Goal: Task Accomplishment & Management: Manage account settings

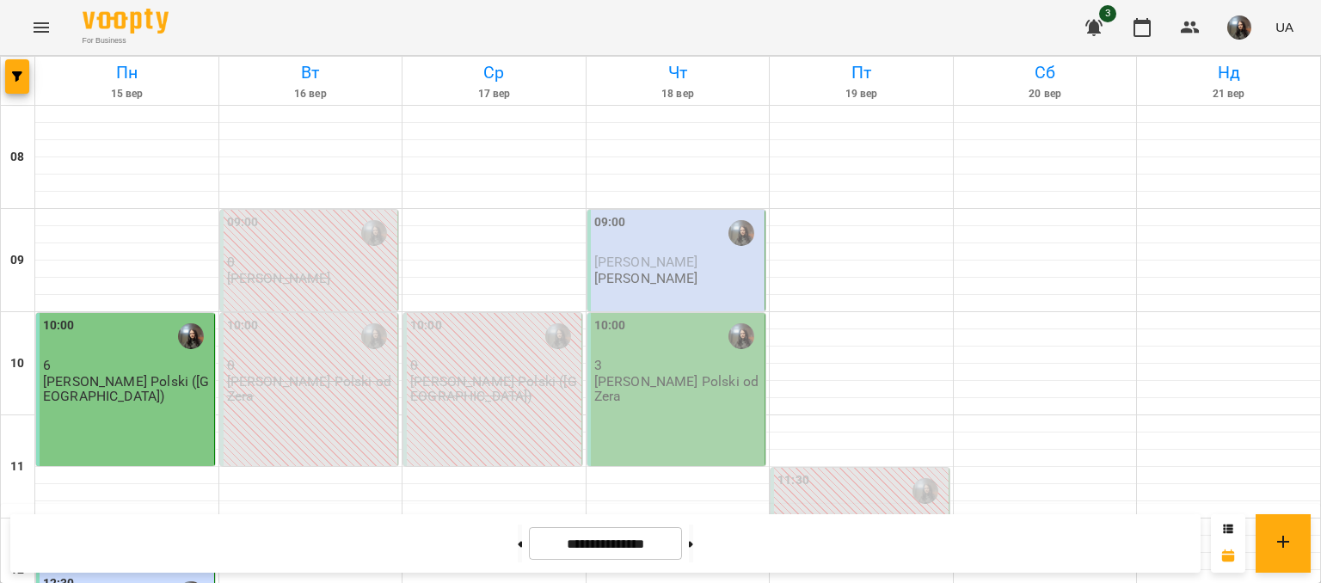
scroll to position [688, 0]
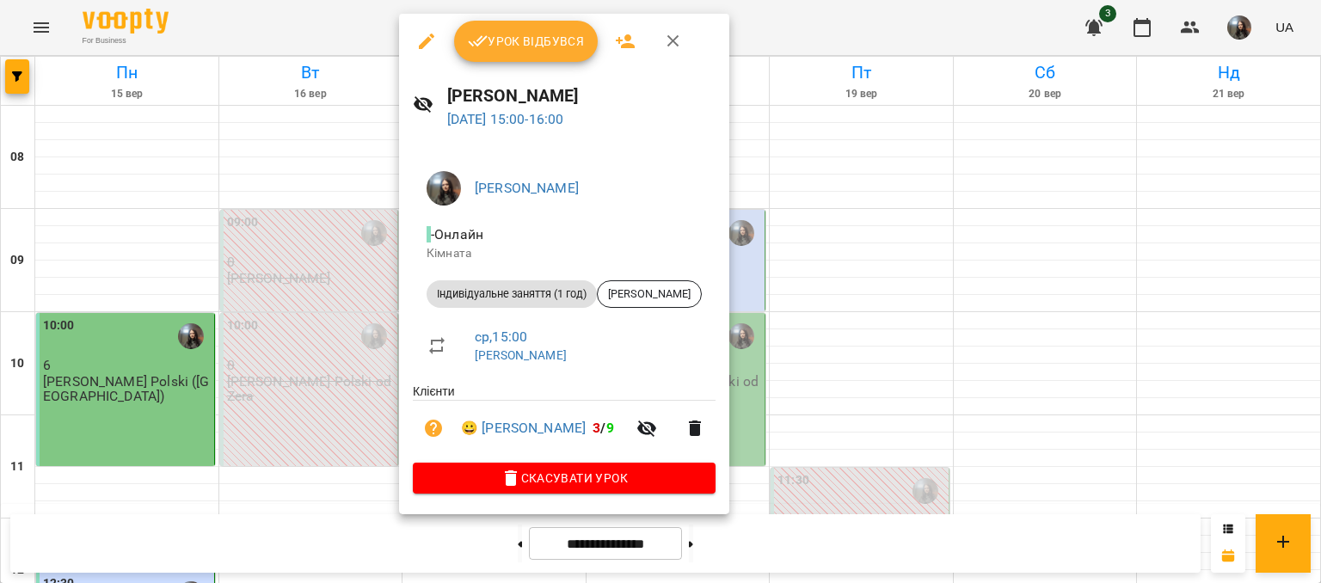
click at [496, 49] on span "Урок відбувся" at bounding box center [526, 41] width 117 height 21
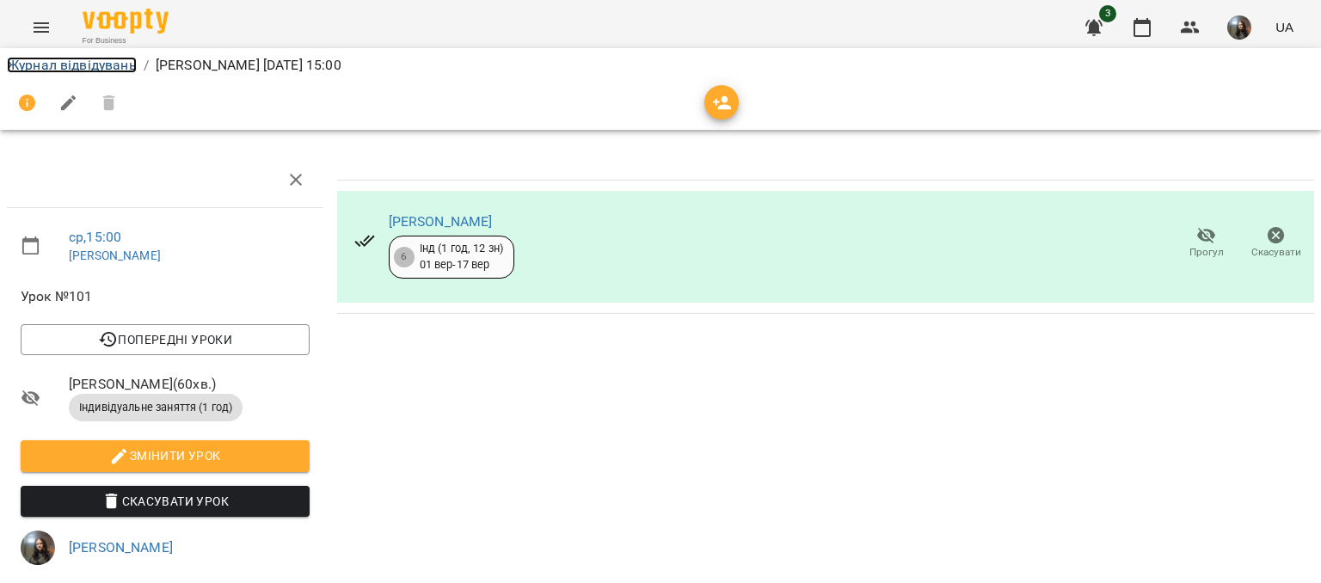
click at [79, 71] on link "Журнал відвідувань" at bounding box center [72, 65] width 130 height 16
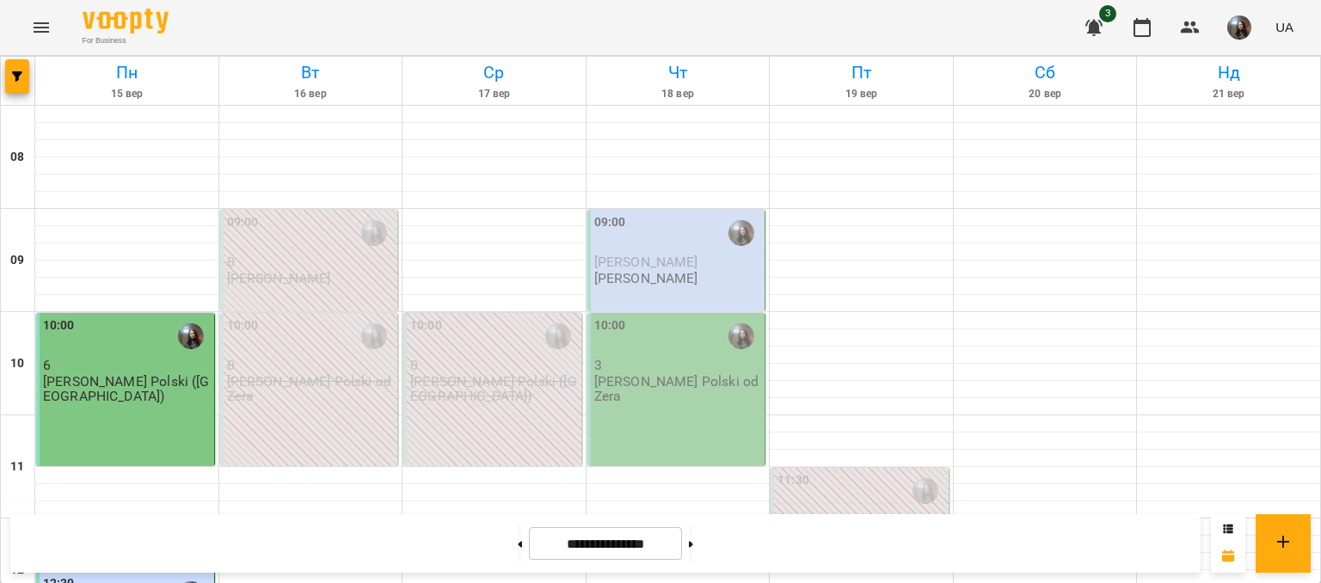
scroll to position [860, 0]
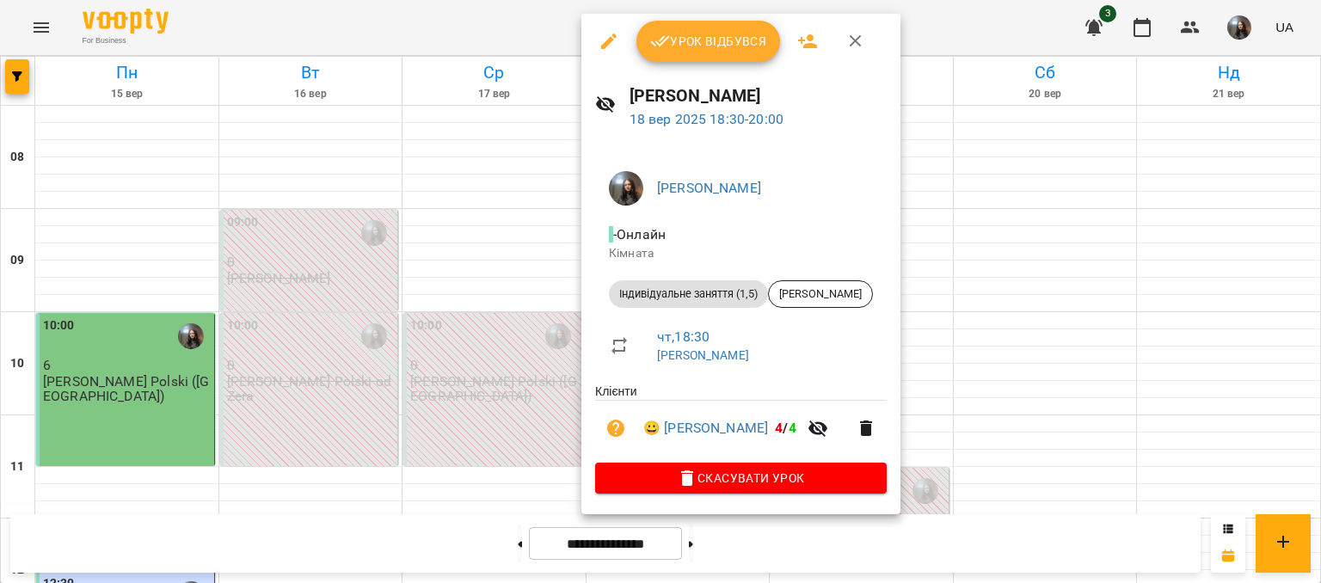
click at [682, 48] on span "Урок відбувся" at bounding box center [708, 41] width 117 height 21
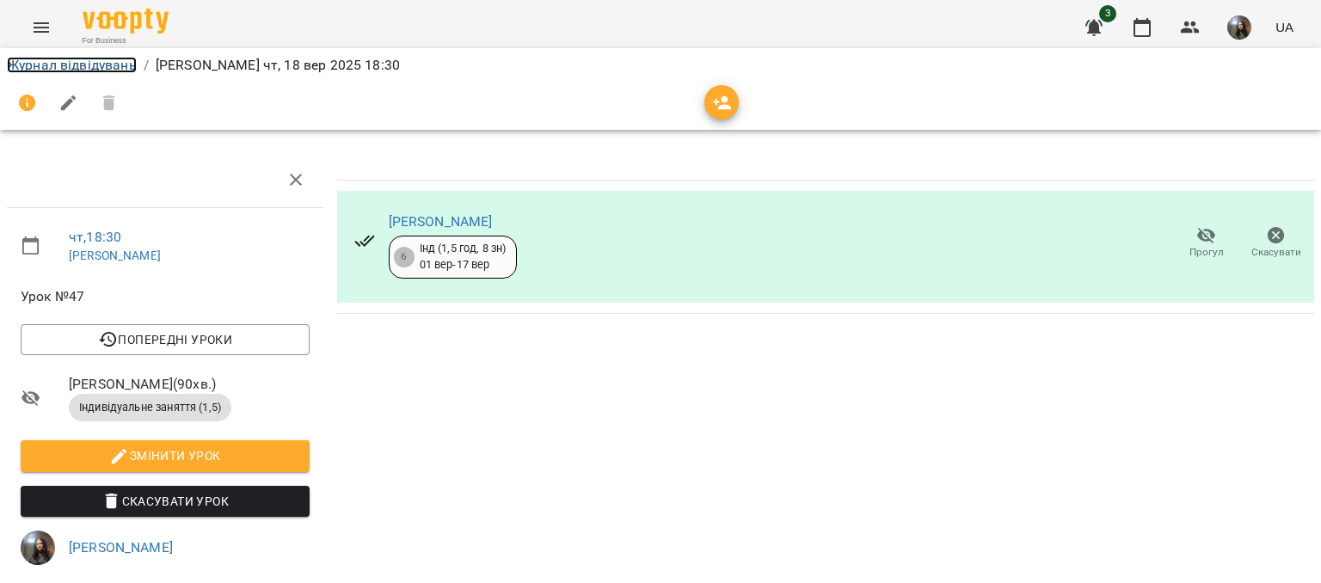
click at [83, 67] on link "Журнал відвідувань" at bounding box center [72, 65] width 130 height 16
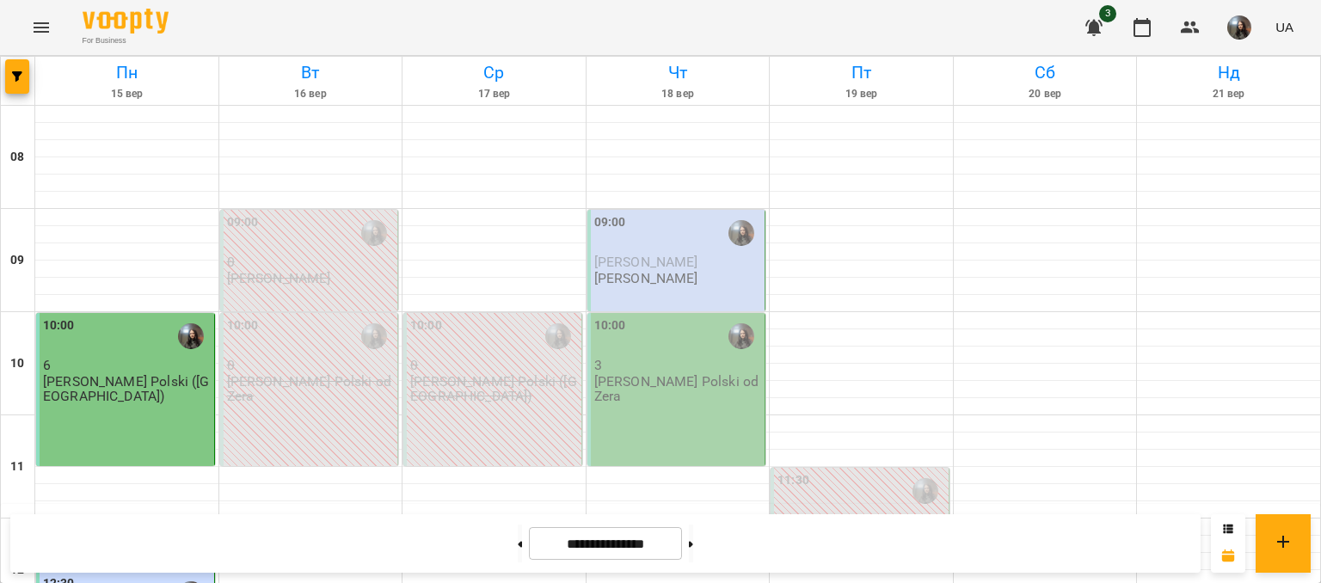
scroll to position [546, 0]
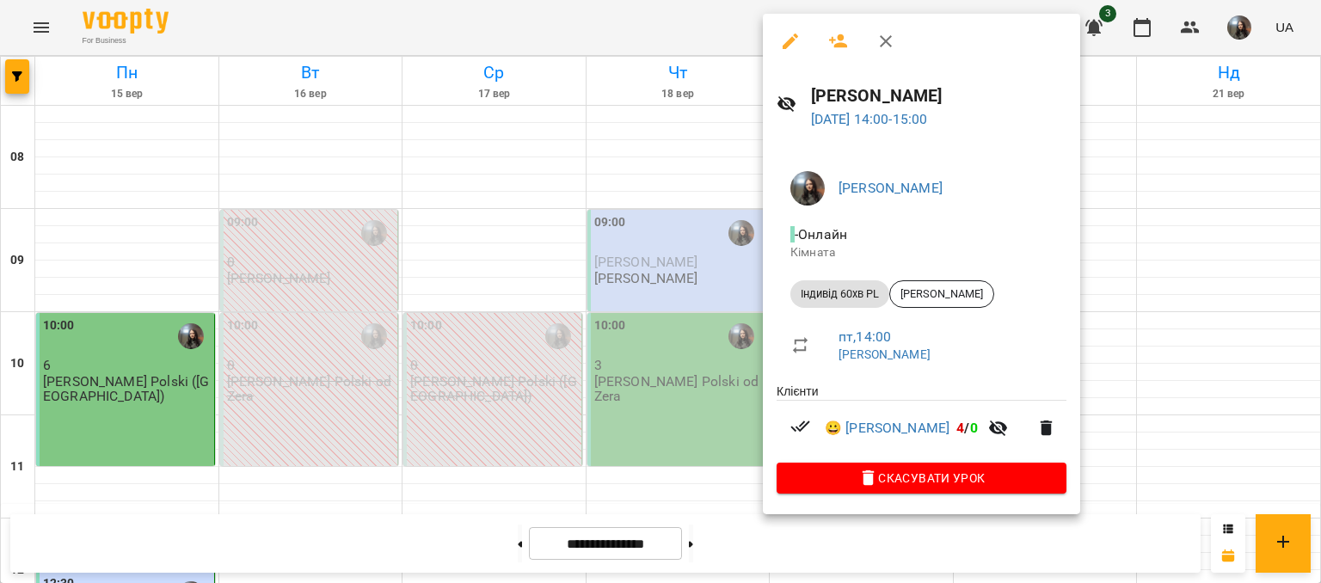
click at [611, 466] on div at bounding box center [660, 291] width 1321 height 583
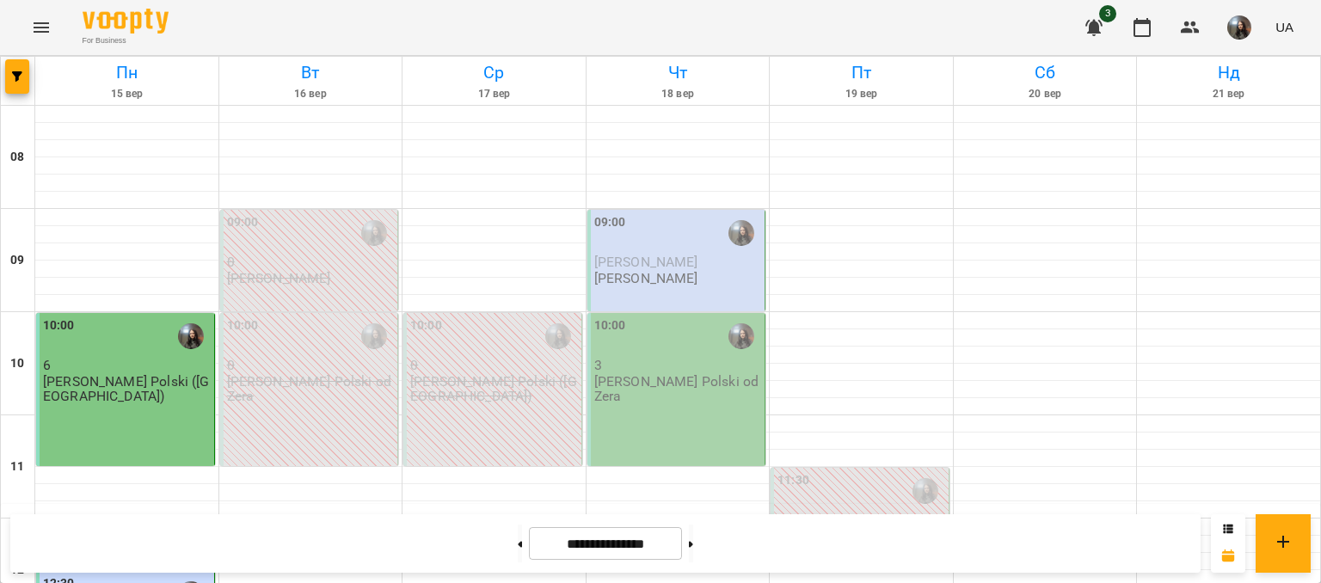
scroll to position [976, 0]
click at [518, 531] on button at bounding box center [520, 544] width 4 height 38
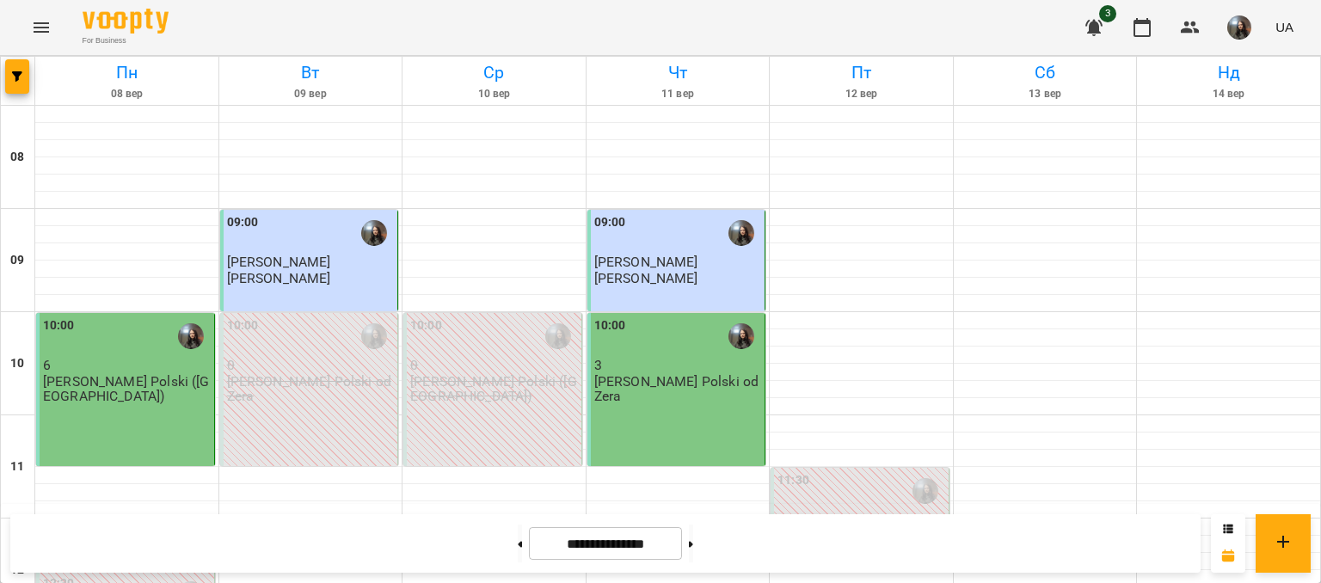
scroll to position [860, 0]
click at [693, 534] on button at bounding box center [691, 544] width 4 height 38
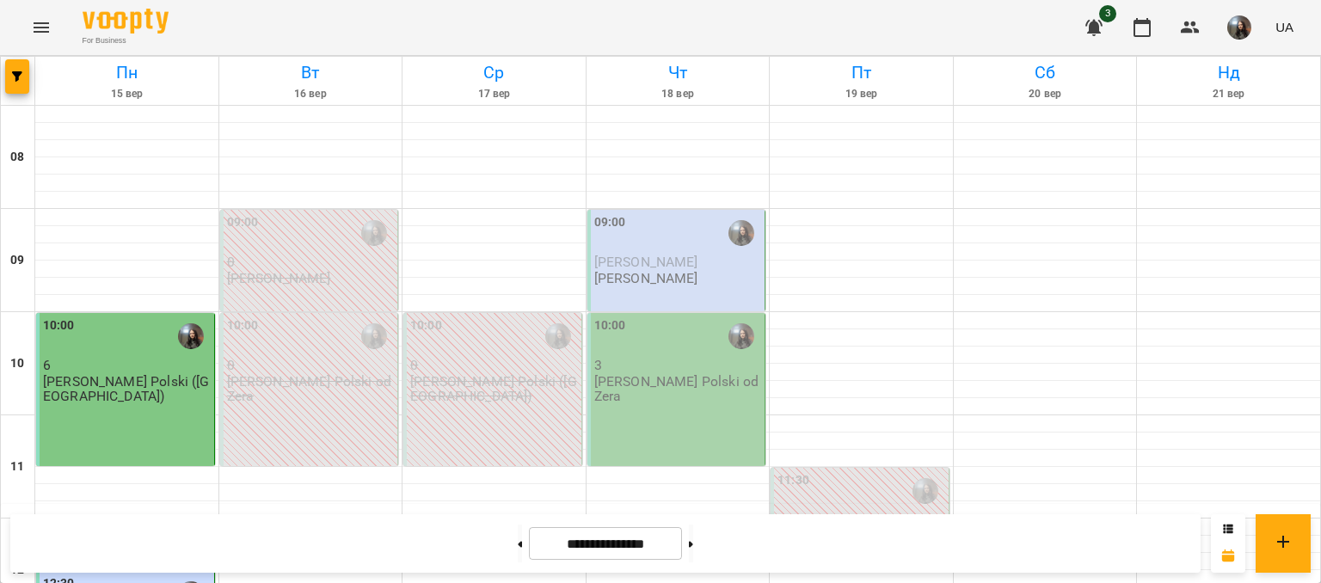
scroll to position [1032, 0]
click at [693, 538] on button at bounding box center [691, 544] width 4 height 38
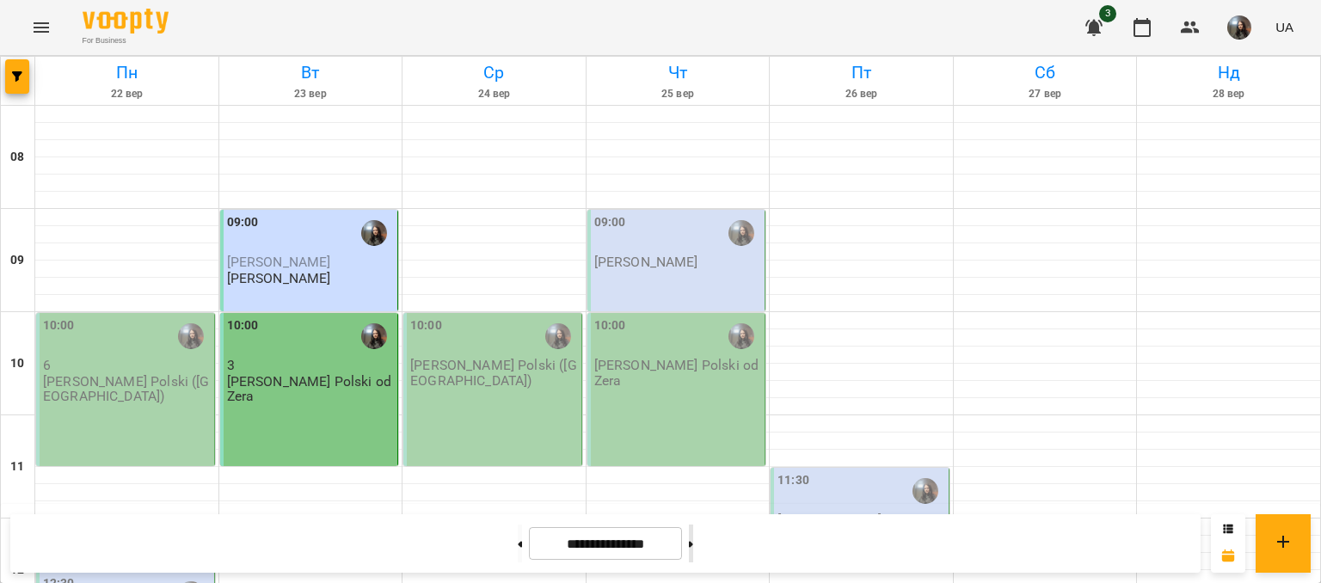
click at [693, 527] on button at bounding box center [691, 544] width 4 height 38
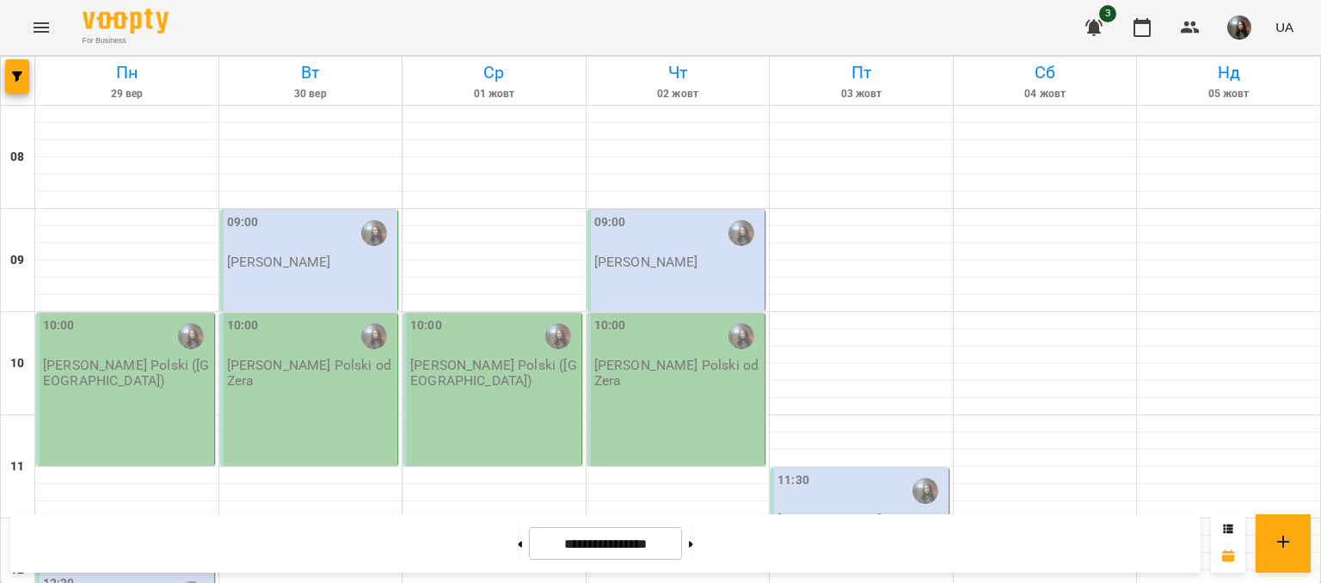
scroll to position [516, 0]
click at [518, 531] on button at bounding box center [520, 544] width 4 height 38
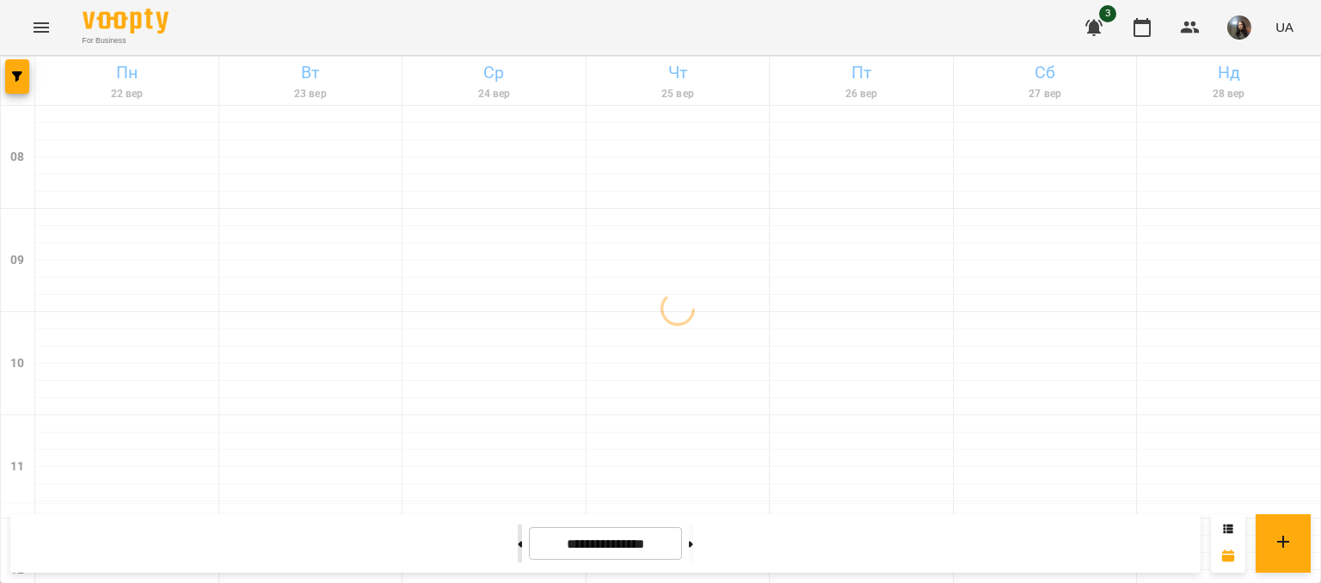
click at [518, 531] on button at bounding box center [520, 544] width 4 height 38
type input "**********"
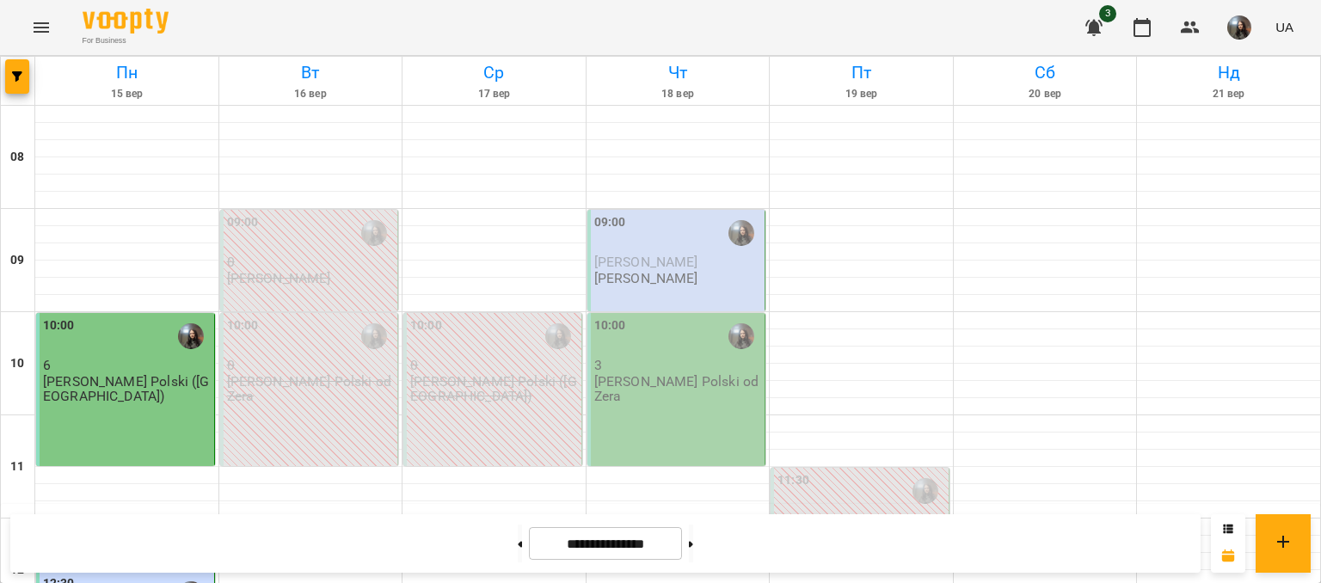
scroll to position [0, 0]
